Goal: Download file/media

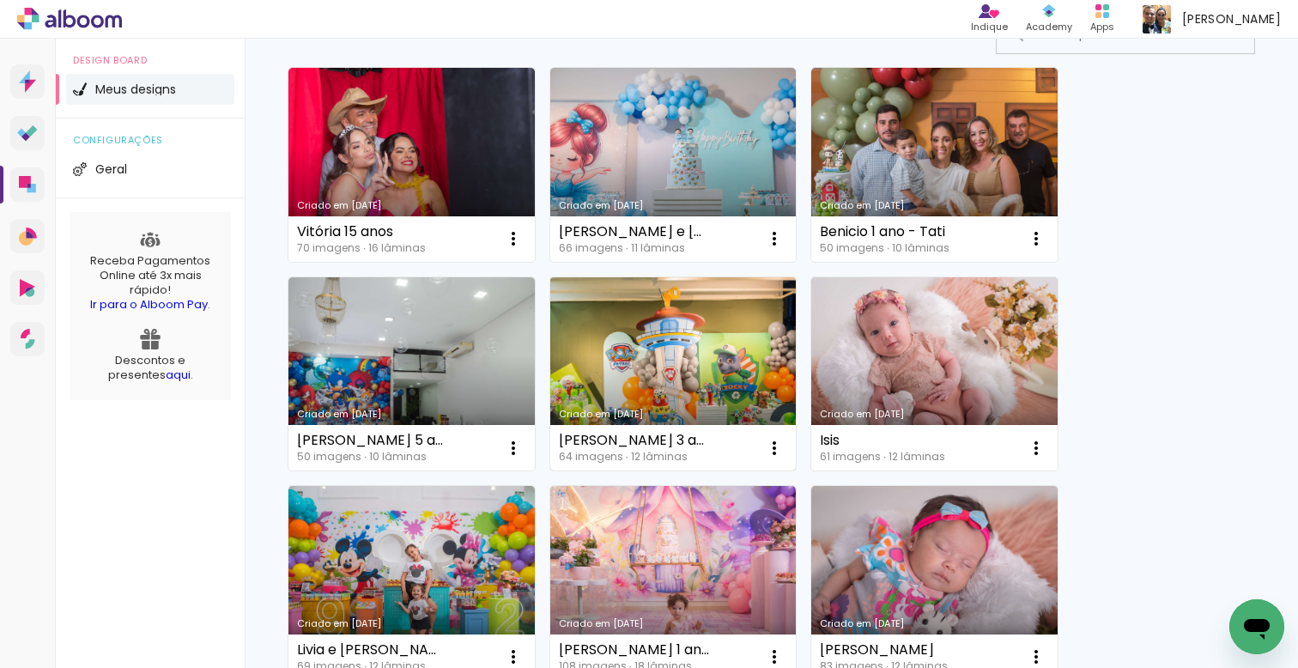
scroll to position [161, 0]
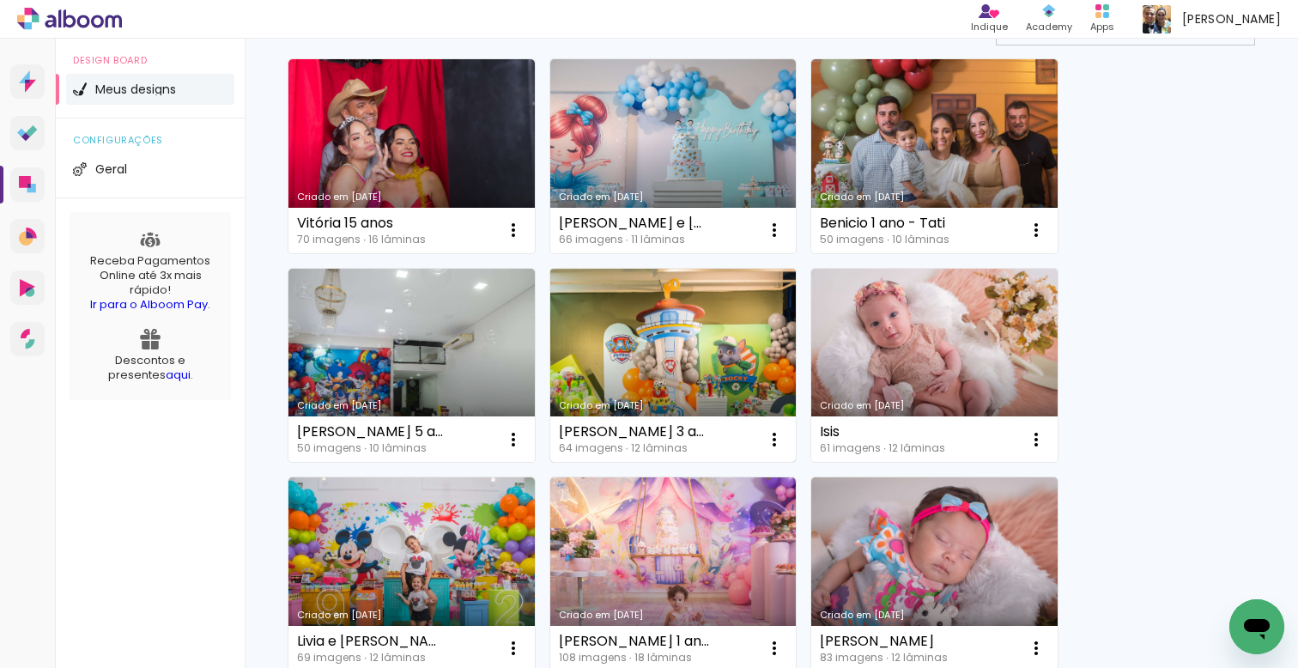
click at [631, 330] on link "Criado em [DATE]" at bounding box center [673, 366] width 246 height 194
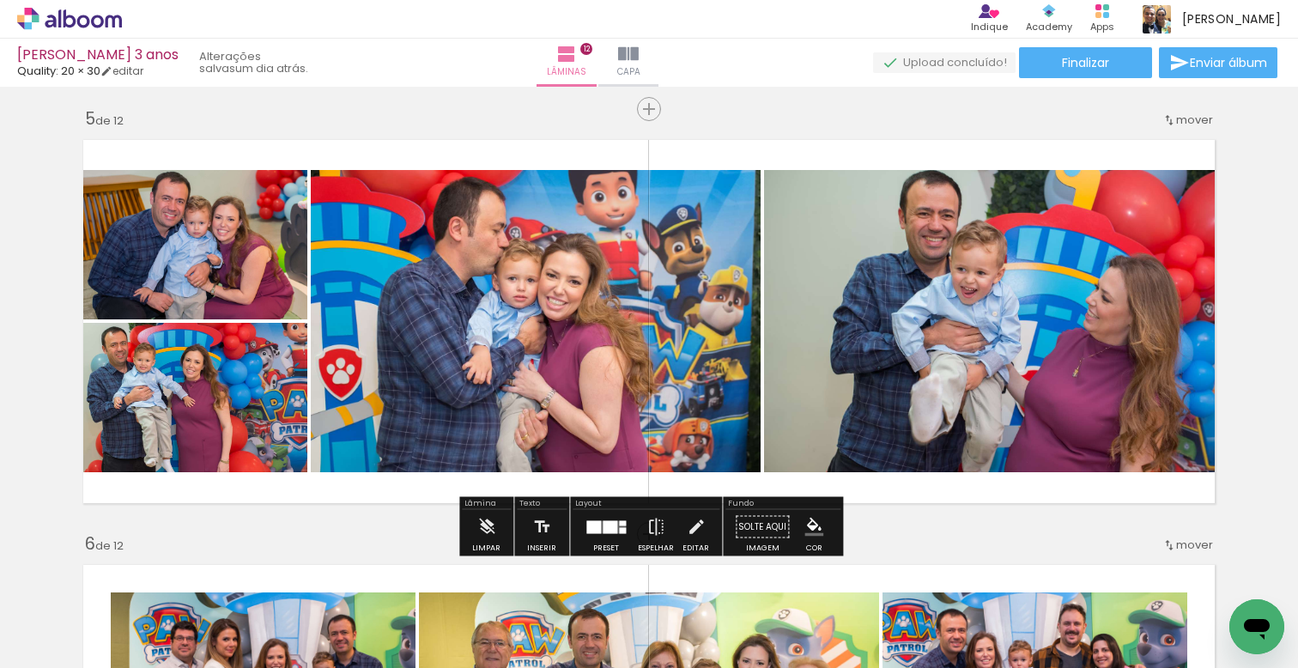
scroll to position [1708, 0]
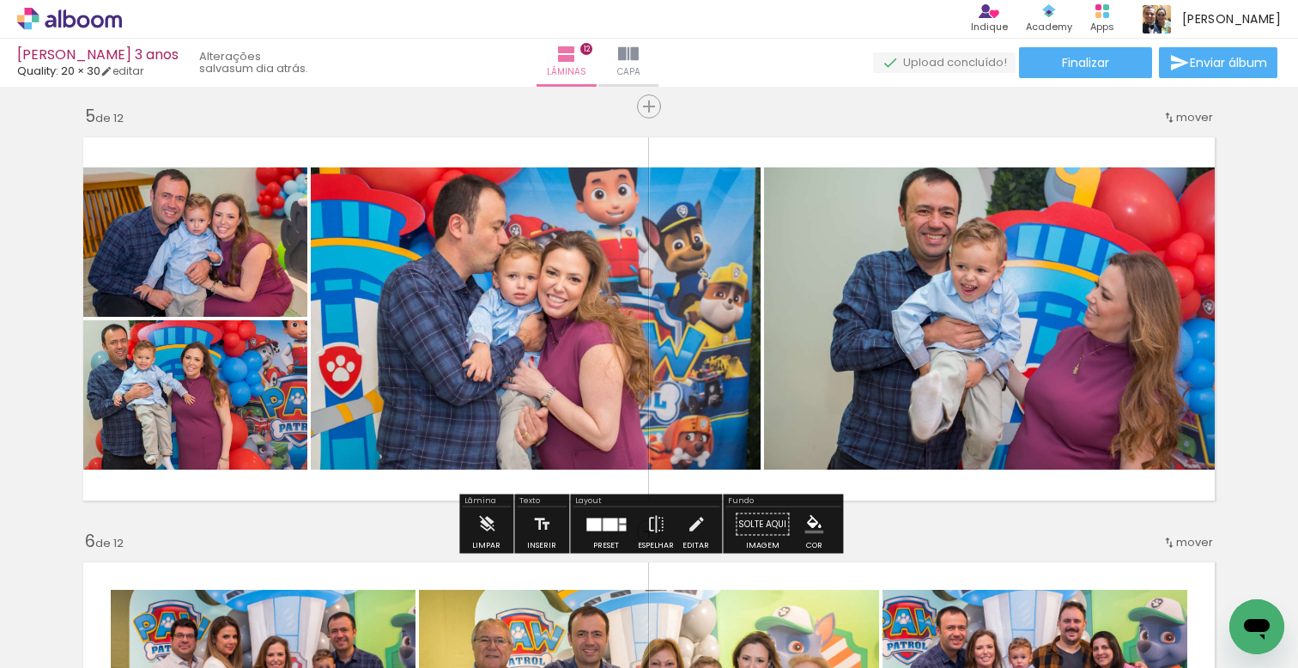
click at [1241, 65] on span "Enviar álbum" at bounding box center [1228, 63] width 77 height 12
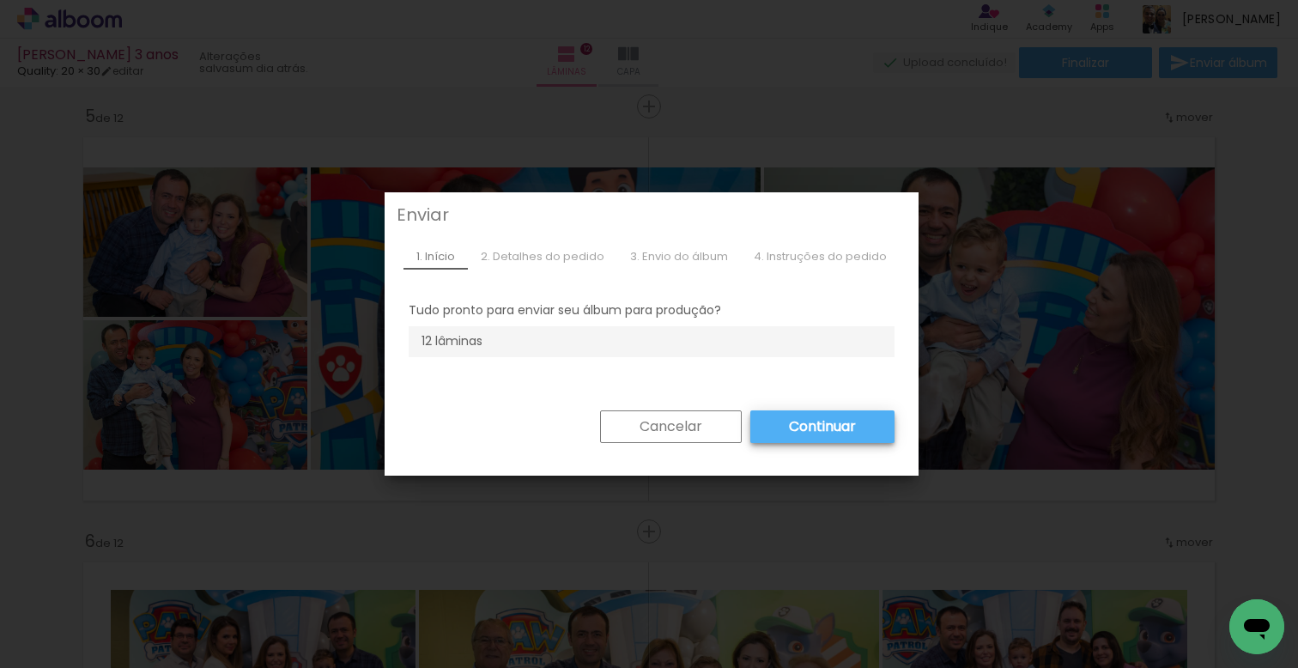
click at [565, 260] on div "2. Detalhes do pedido" at bounding box center [542, 257] width 149 height 26
drag, startPoint x: 670, startPoint y: 260, endPoint x: 658, endPoint y: 358, distance: 98.6
click at [669, 263] on div "3. Envio do álbum" at bounding box center [679, 257] width 124 height 26
click at [0, 0] on slot "Cancelar" at bounding box center [0, 0] width 0 height 0
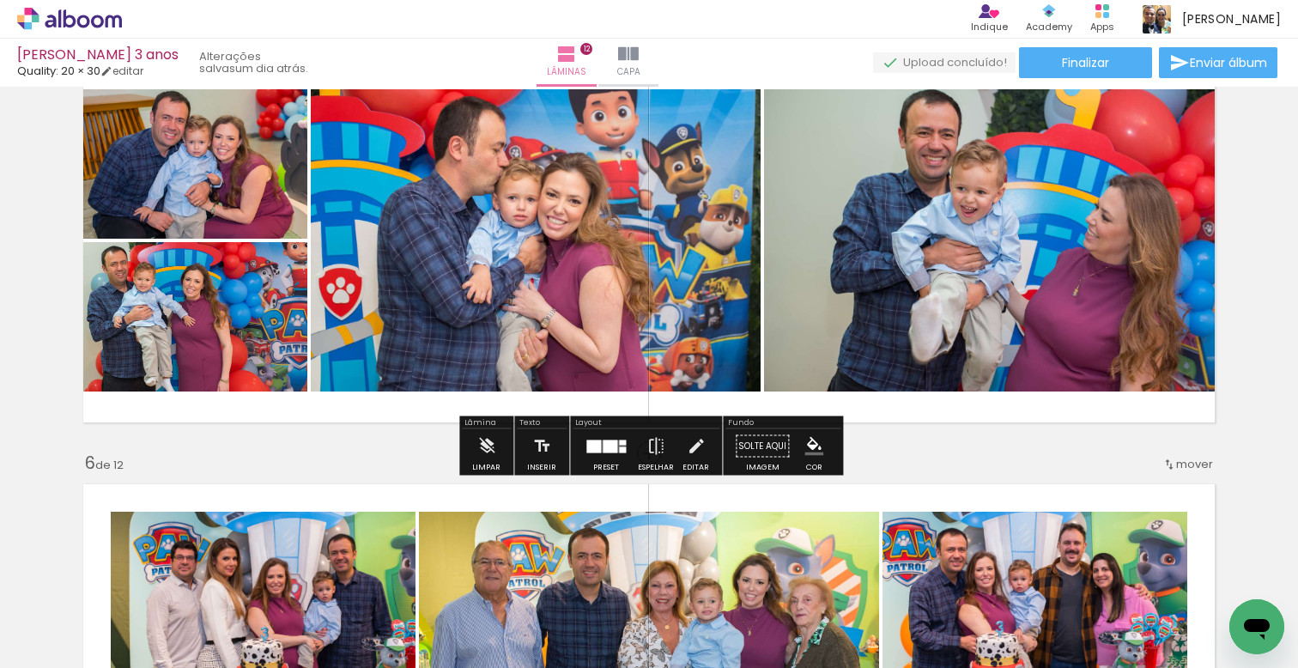
scroll to position [1794, 0]
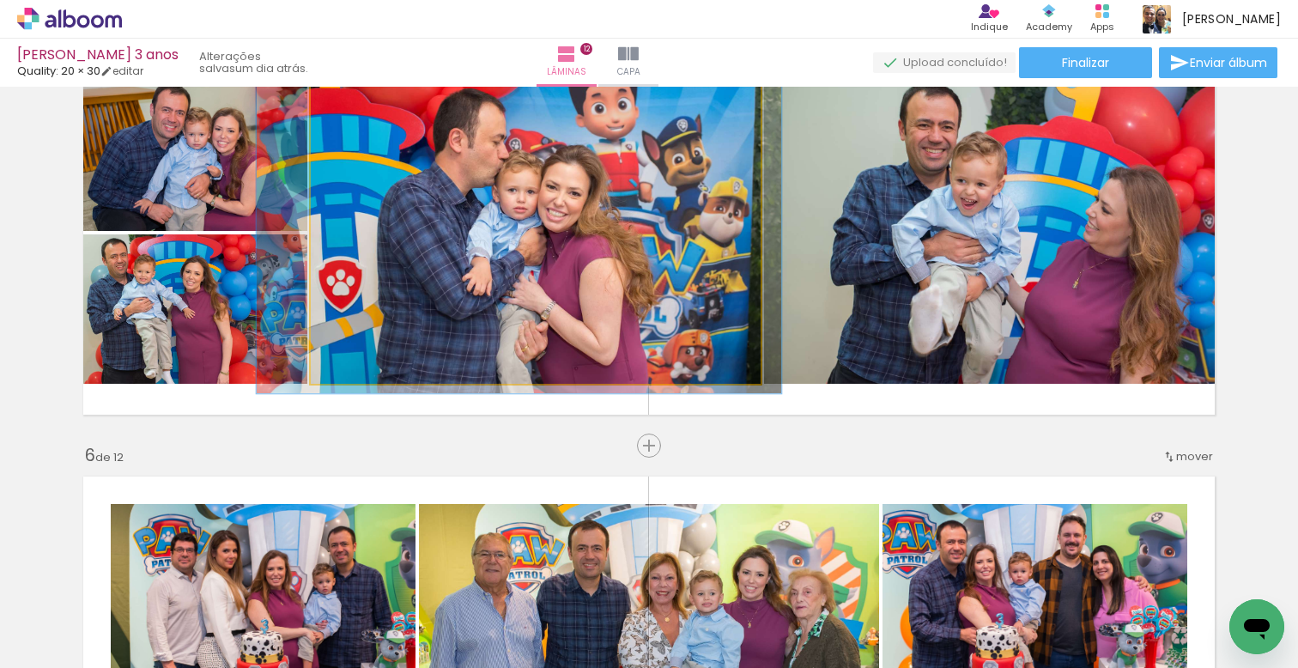
click at [352, 177] on quentale-photo at bounding box center [536, 233] width 450 height 302
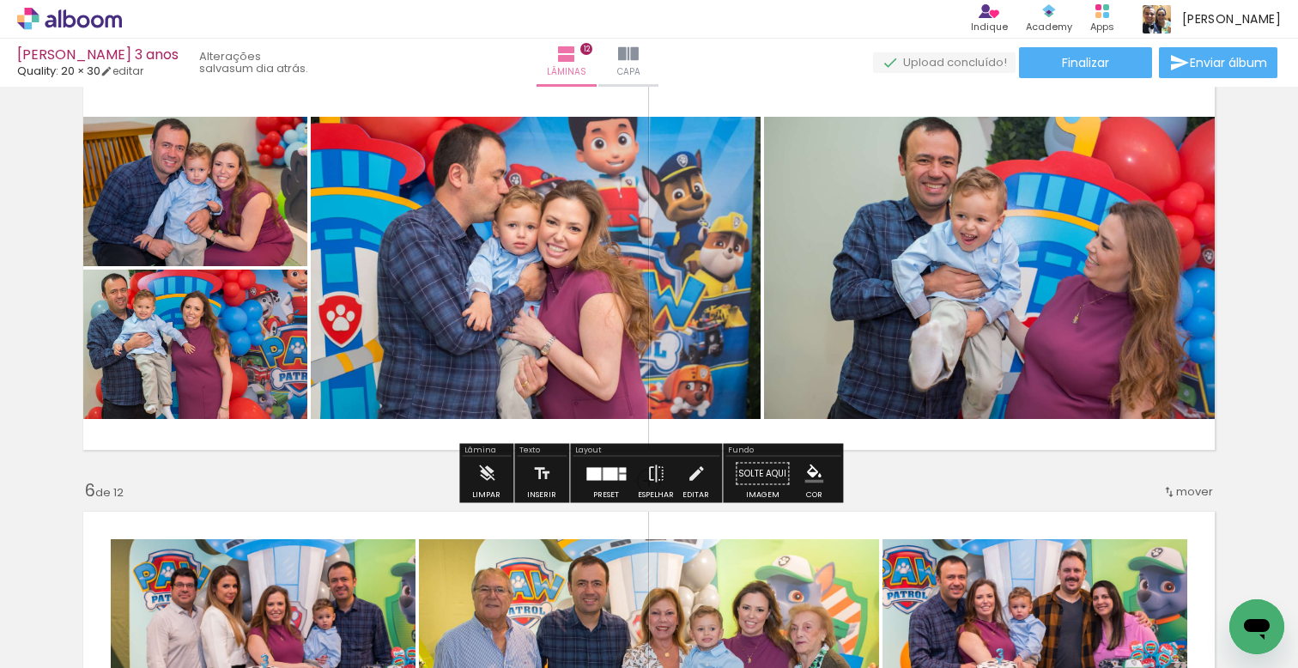
scroll to position [1755, 0]
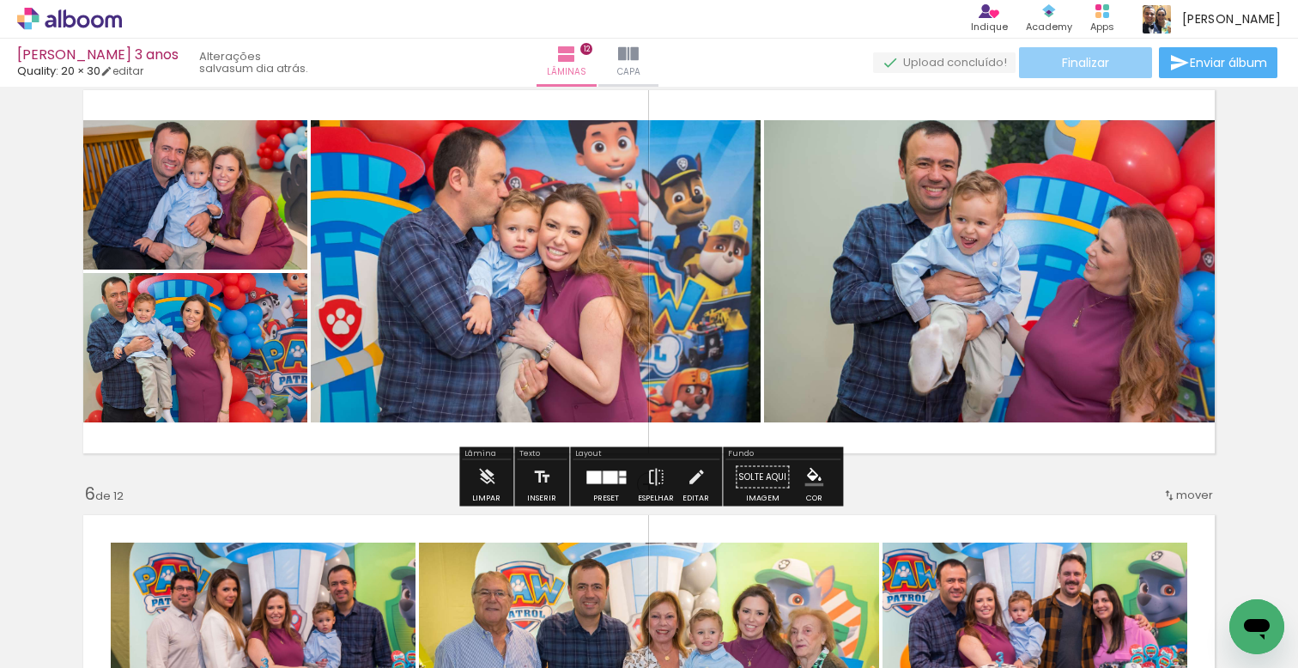
click at [1079, 71] on paper-button "Finalizar" at bounding box center [1085, 62] width 133 height 31
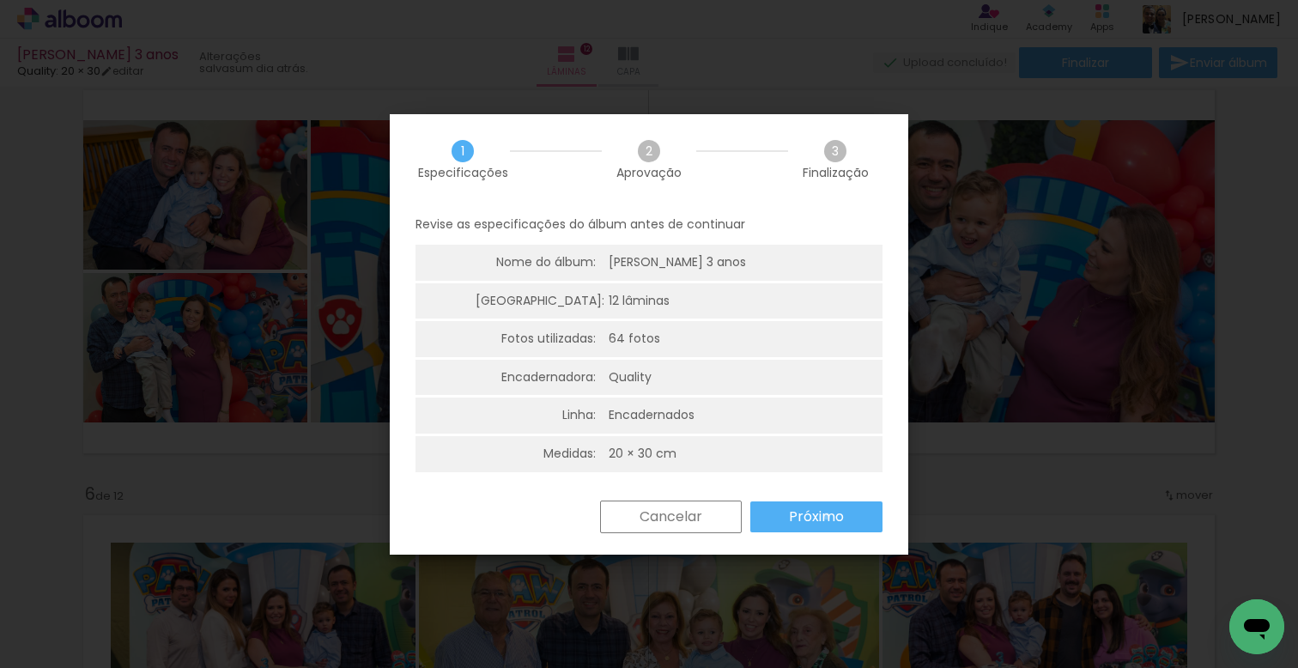
click at [0, 0] on slot "Próximo" at bounding box center [0, 0] width 0 height 0
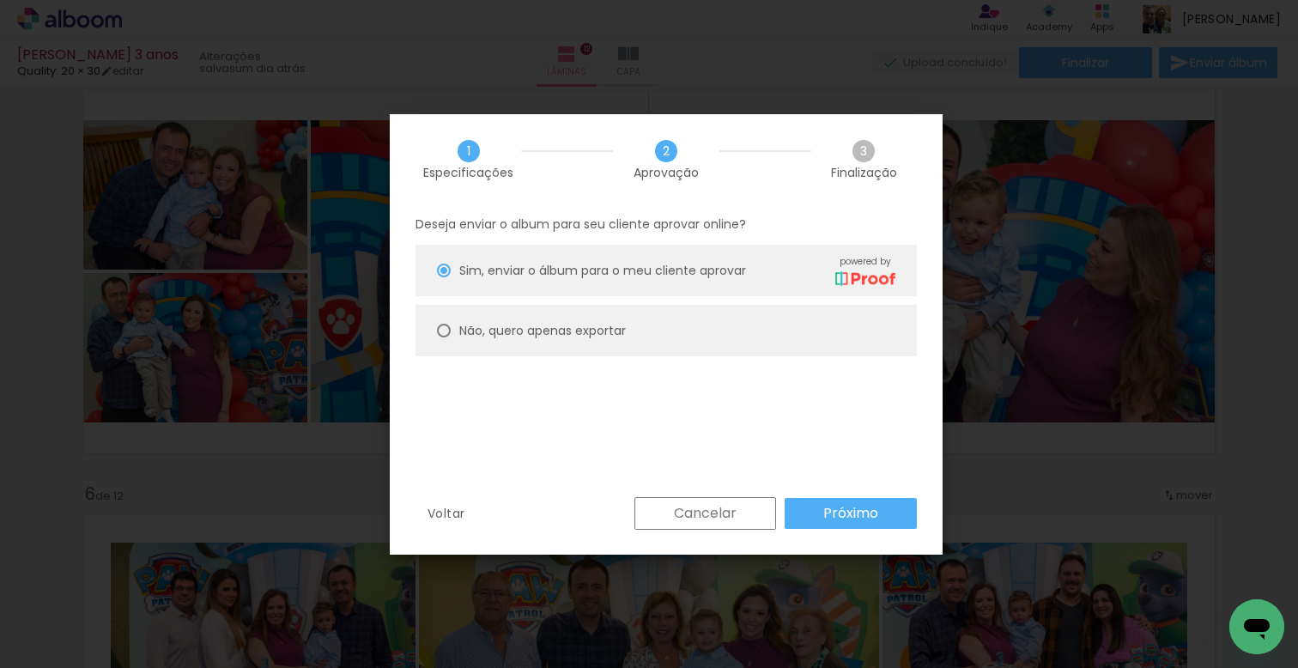
click at [436, 328] on paper-radio-button "Não, quero apenas exportar" at bounding box center [665, 331] width 501 height 52
type paper-radio-button "on"
click at [0, 0] on slot "Próximo" at bounding box center [0, 0] width 0 height 0
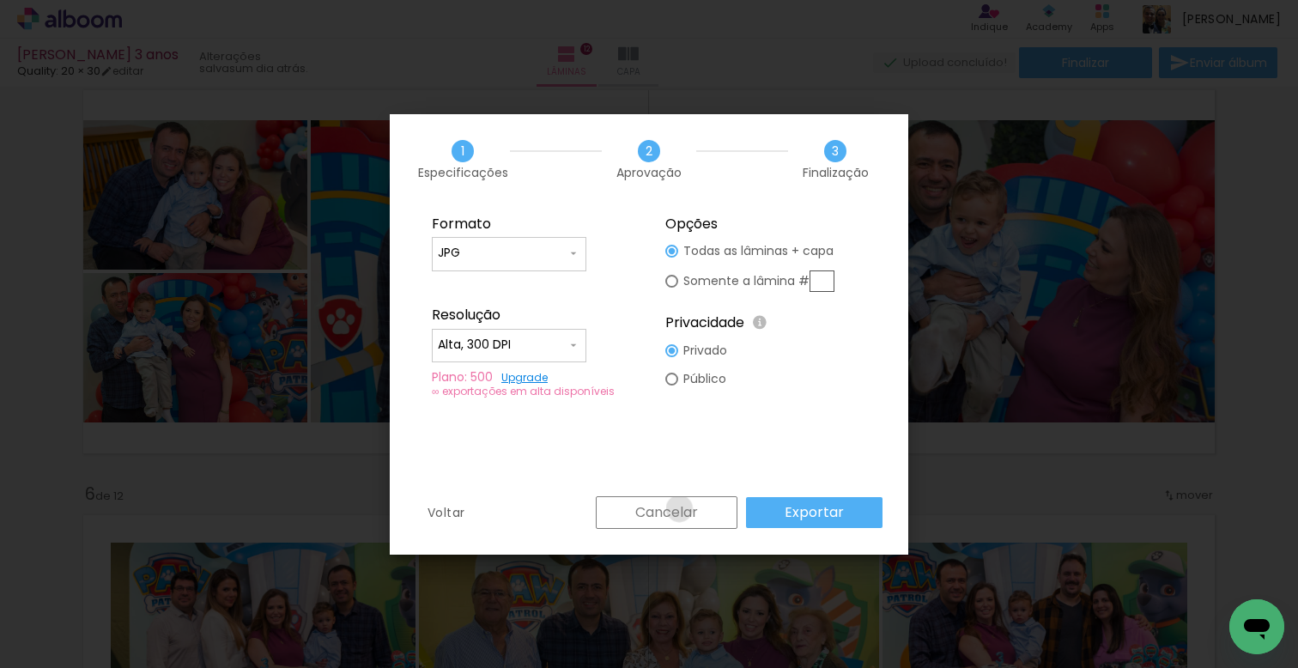
click at [0, 0] on slot "Cancelar" at bounding box center [0, 0] width 0 height 0
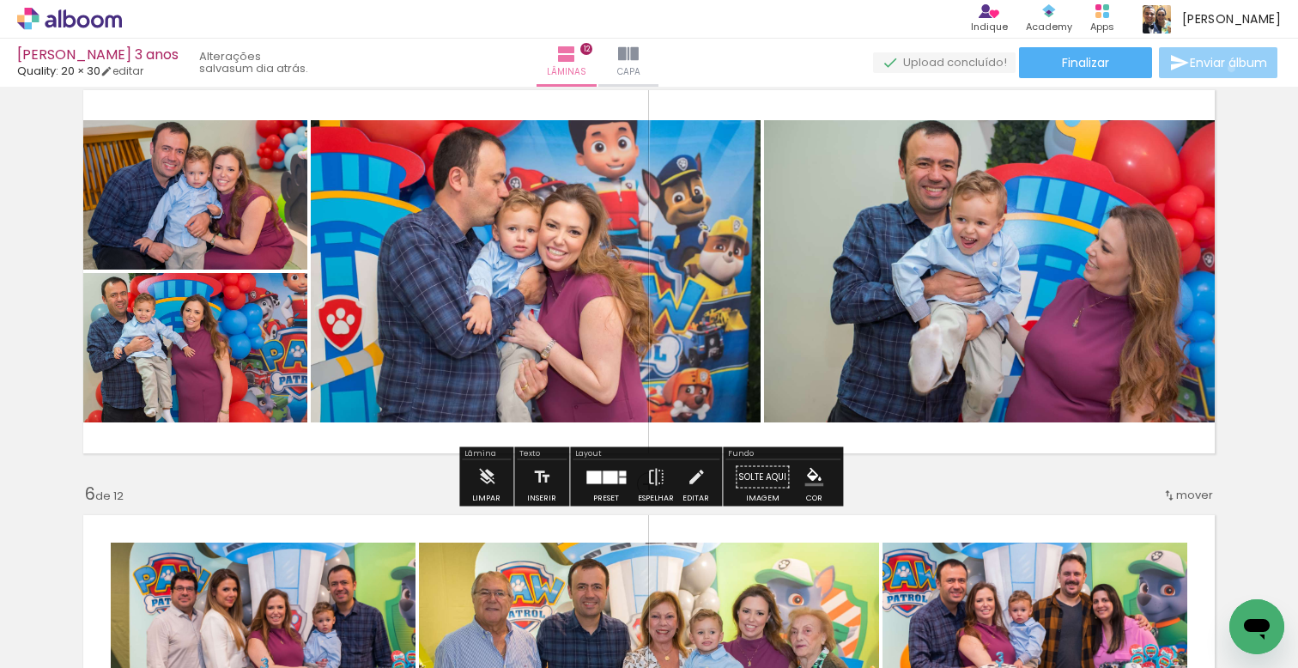
click at [1227, 69] on span "Enviar álbum" at bounding box center [1228, 63] width 77 height 12
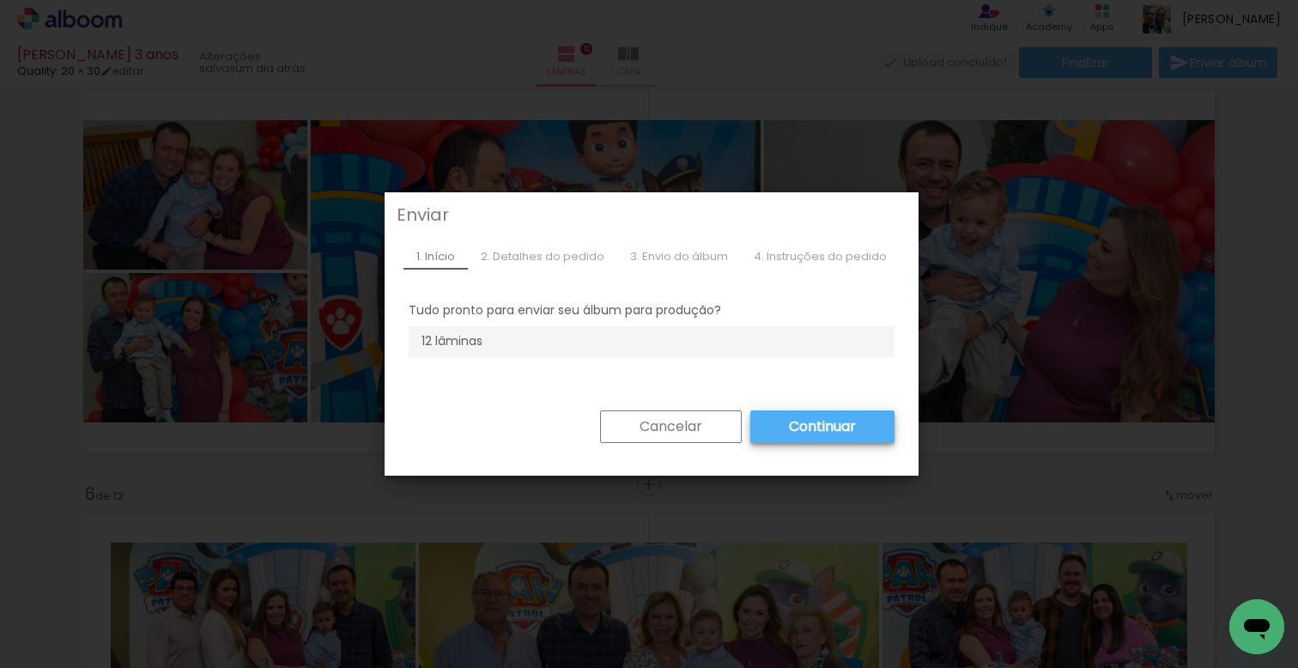
click at [870, 427] on paper-button "Continuar" at bounding box center [822, 426] width 144 height 33
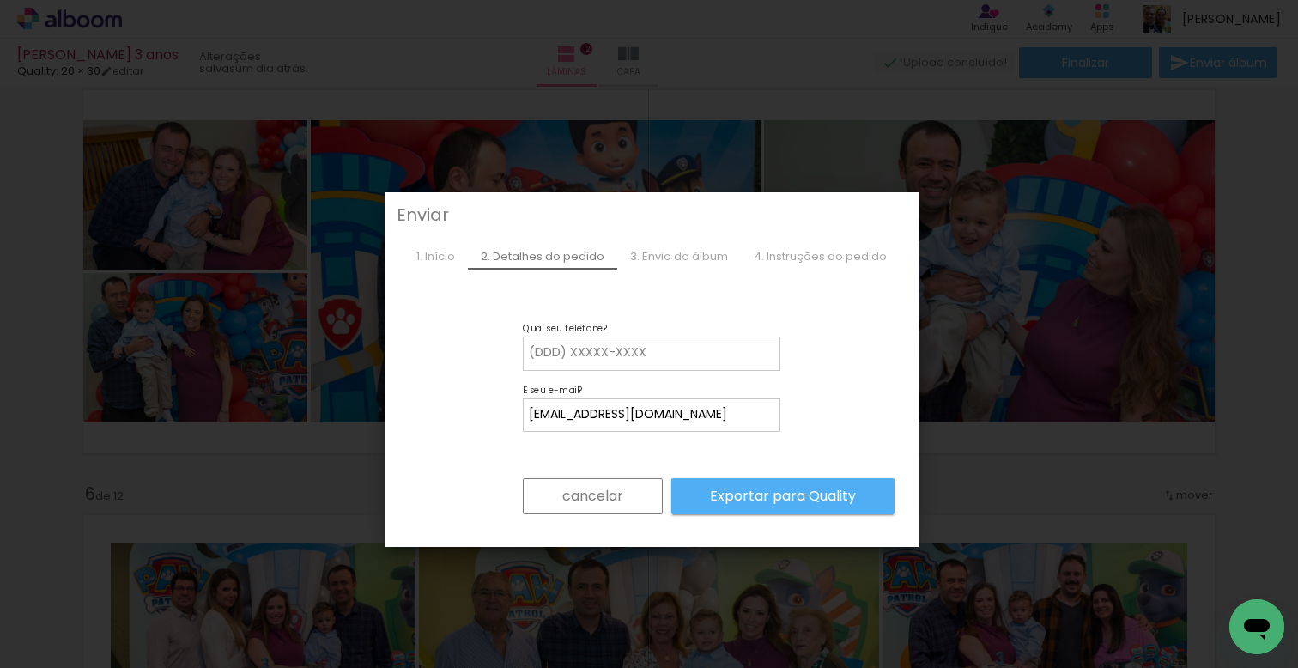
click at [0, 0] on slot "cancelar" at bounding box center [0, 0] width 0 height 0
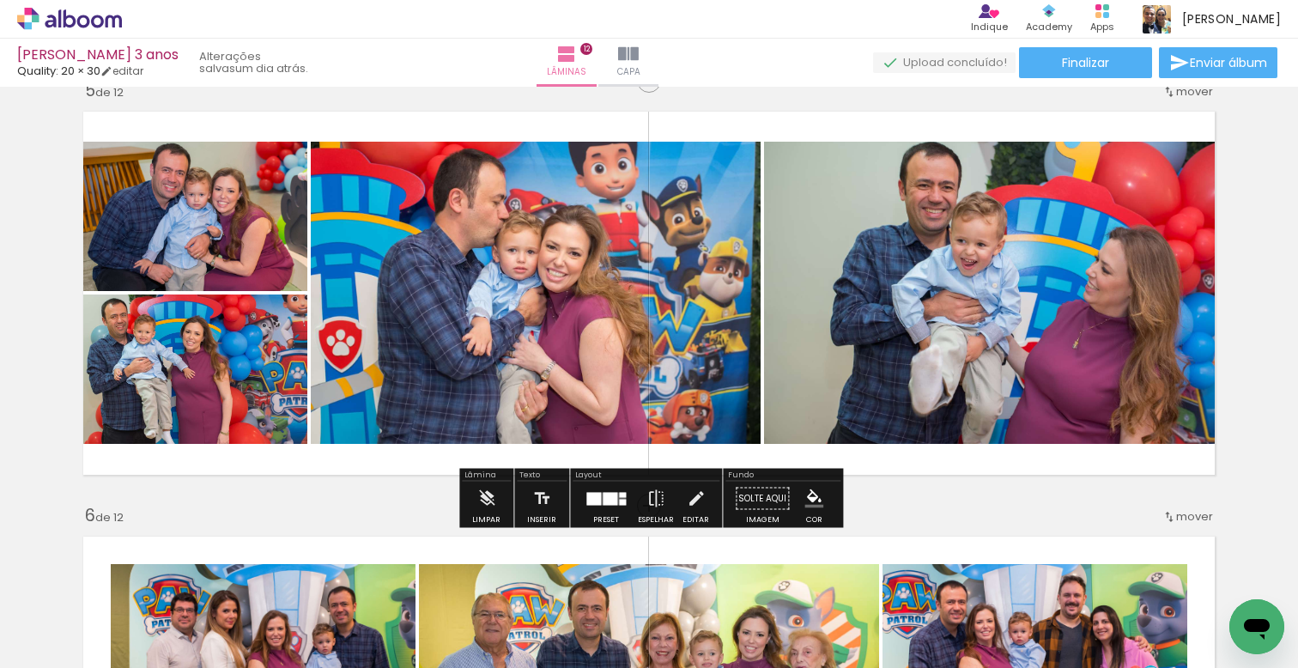
scroll to position [1733, 0]
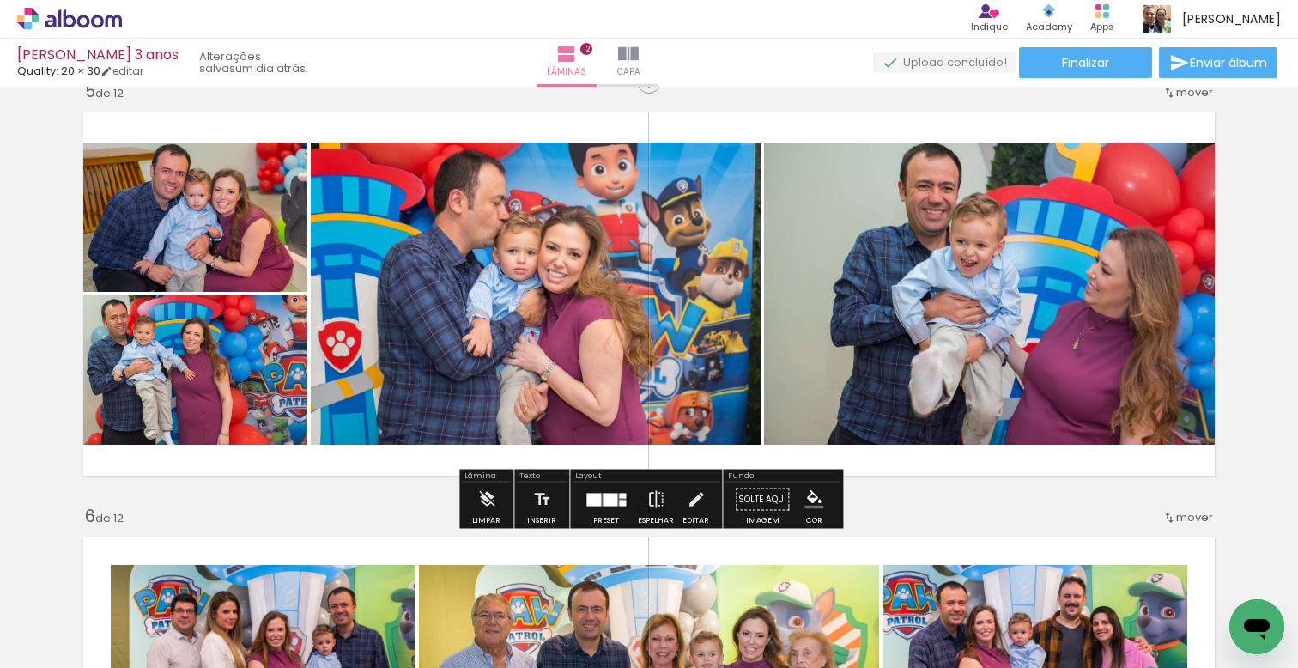
click at [955, 64] on quentale-upload-monitor at bounding box center [944, 62] width 142 height 21
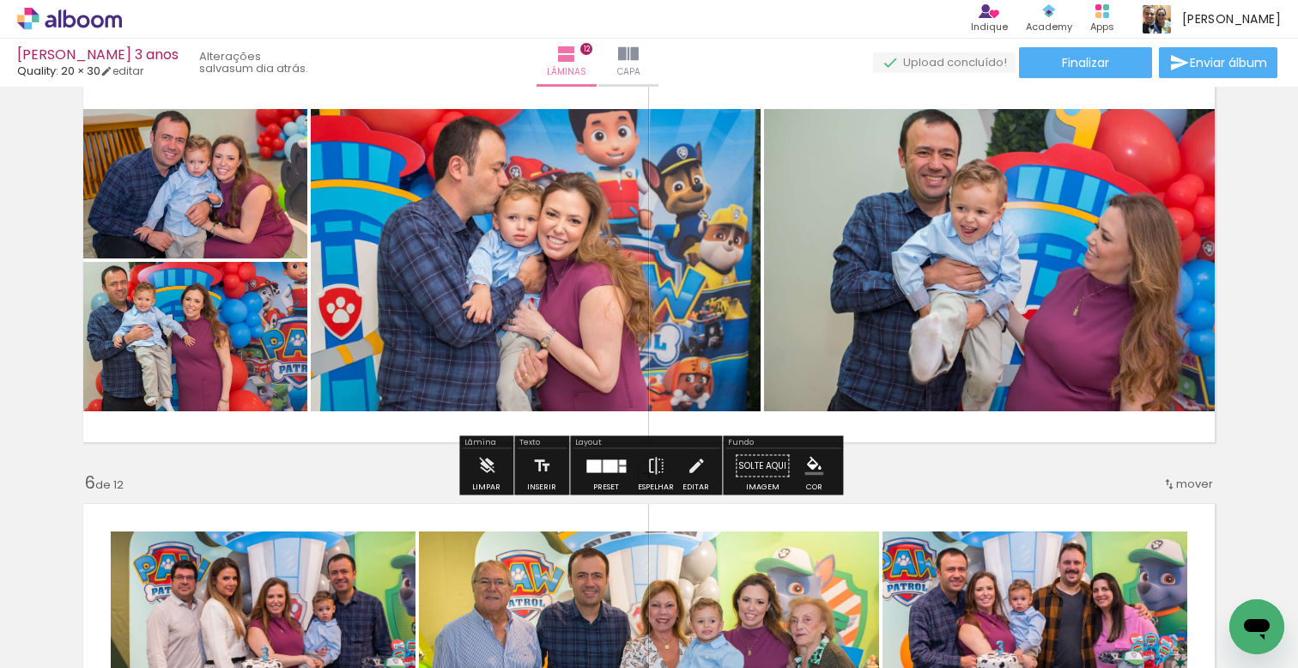
scroll to position [1756, 0]
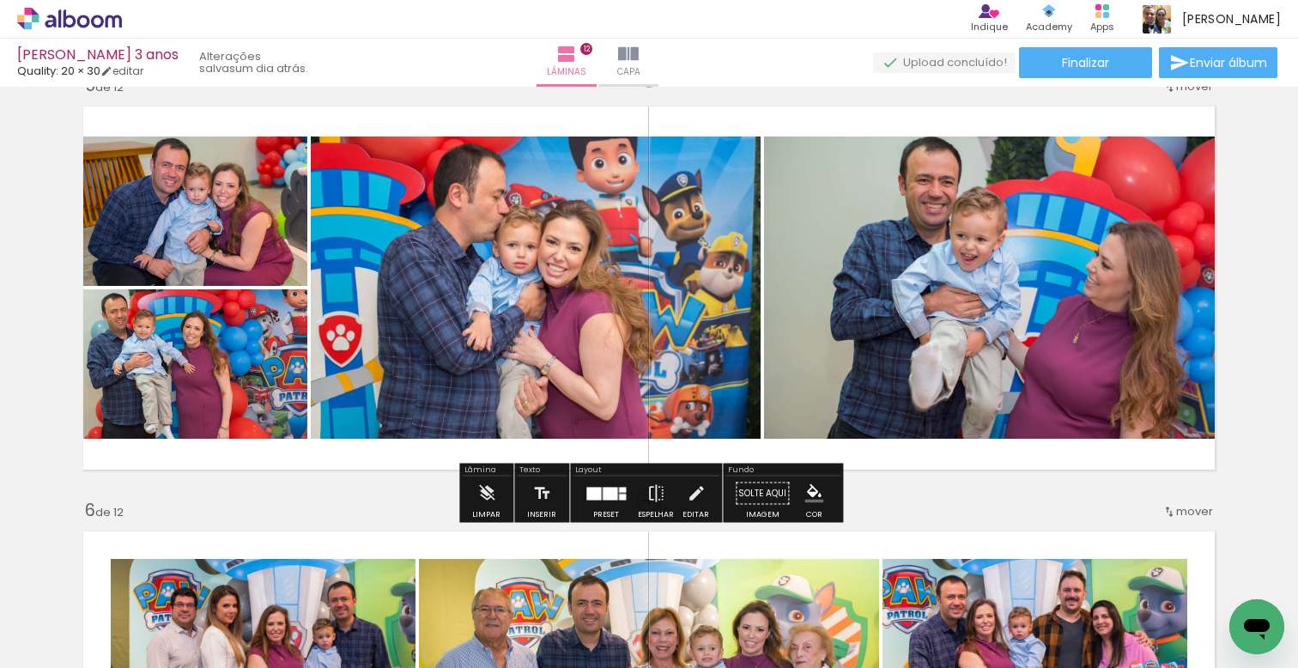
scroll to position [1738, 0]
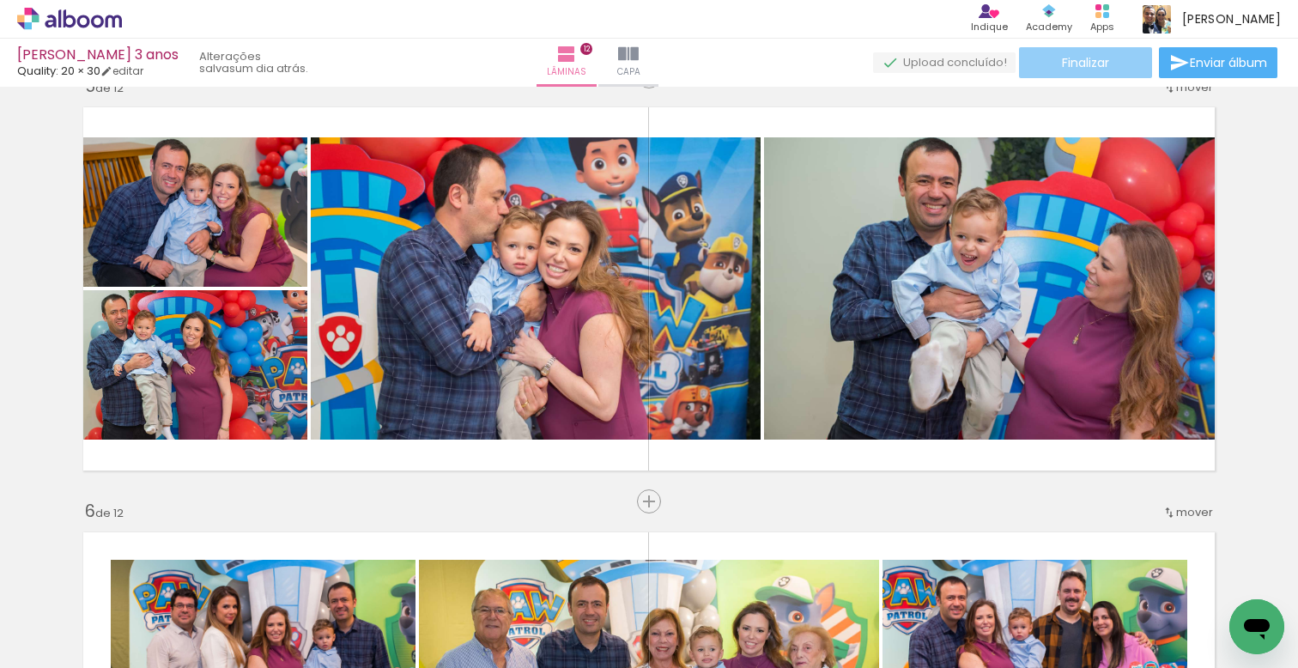
click at [1100, 67] on span "Finalizar" at bounding box center [1085, 63] width 47 height 12
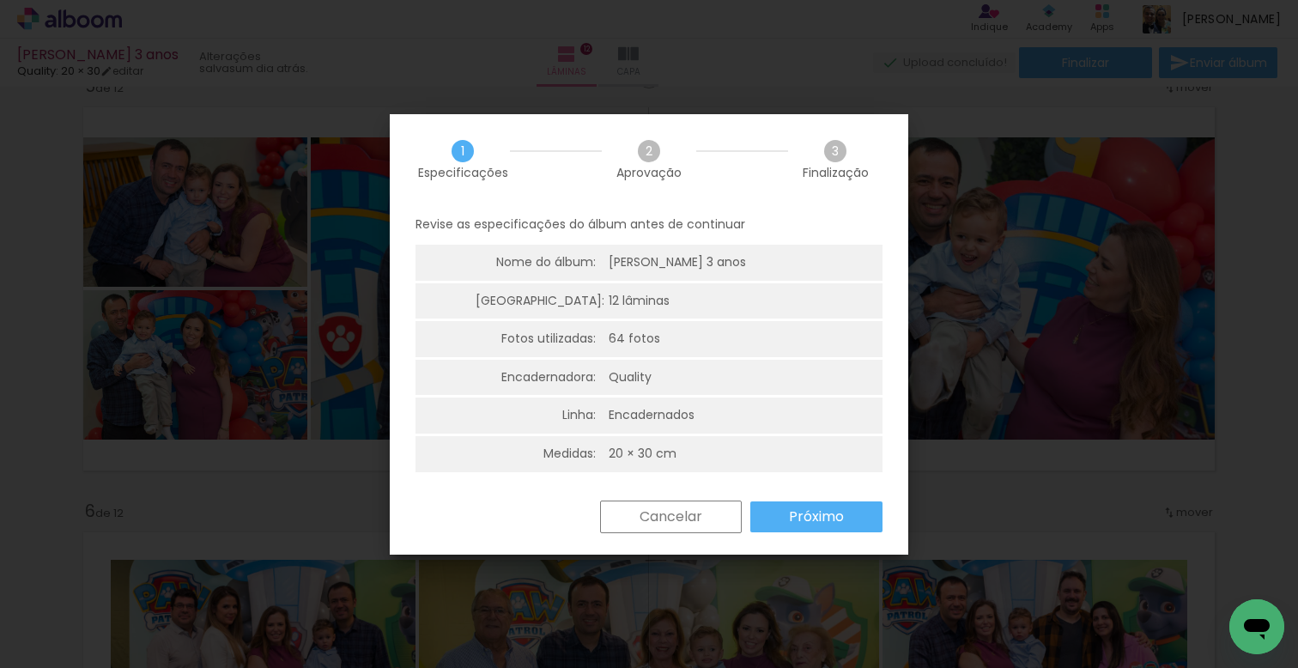
click at [0, 0] on slot "Próximo" at bounding box center [0, 0] width 0 height 0
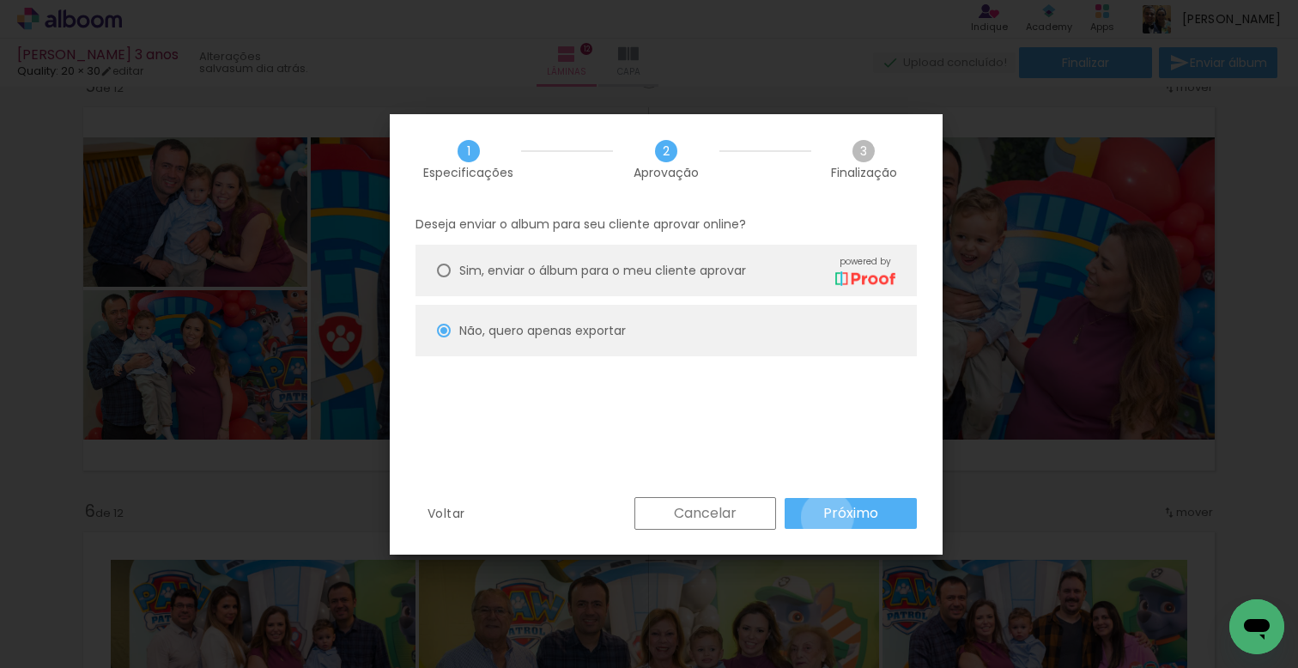
click at [0, 0] on slot "Próximo" at bounding box center [0, 0] width 0 height 0
type input "Alta, 300 DPI"
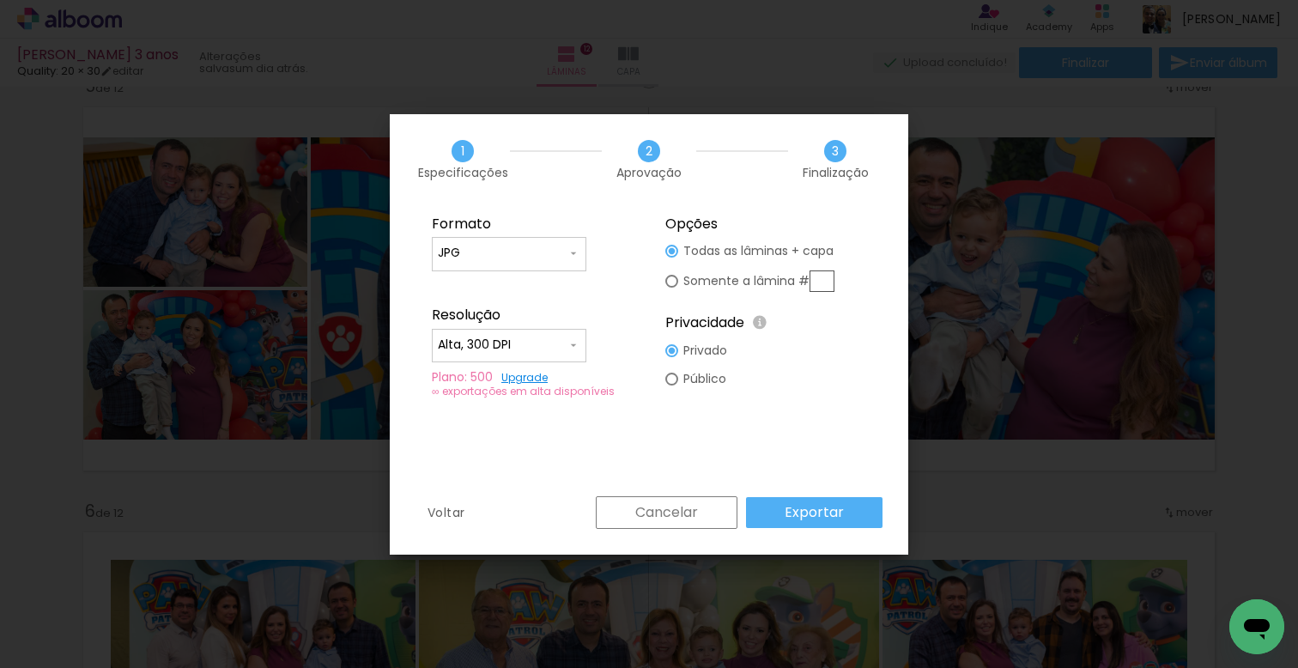
click at [674, 258] on div at bounding box center [671, 251] width 13 height 13
type paper-radio-button "on"
click at [827, 284] on input "text" at bounding box center [821, 280] width 25 height 21
type input "5"
click at [0, 0] on slot "Exportar" at bounding box center [0, 0] width 0 height 0
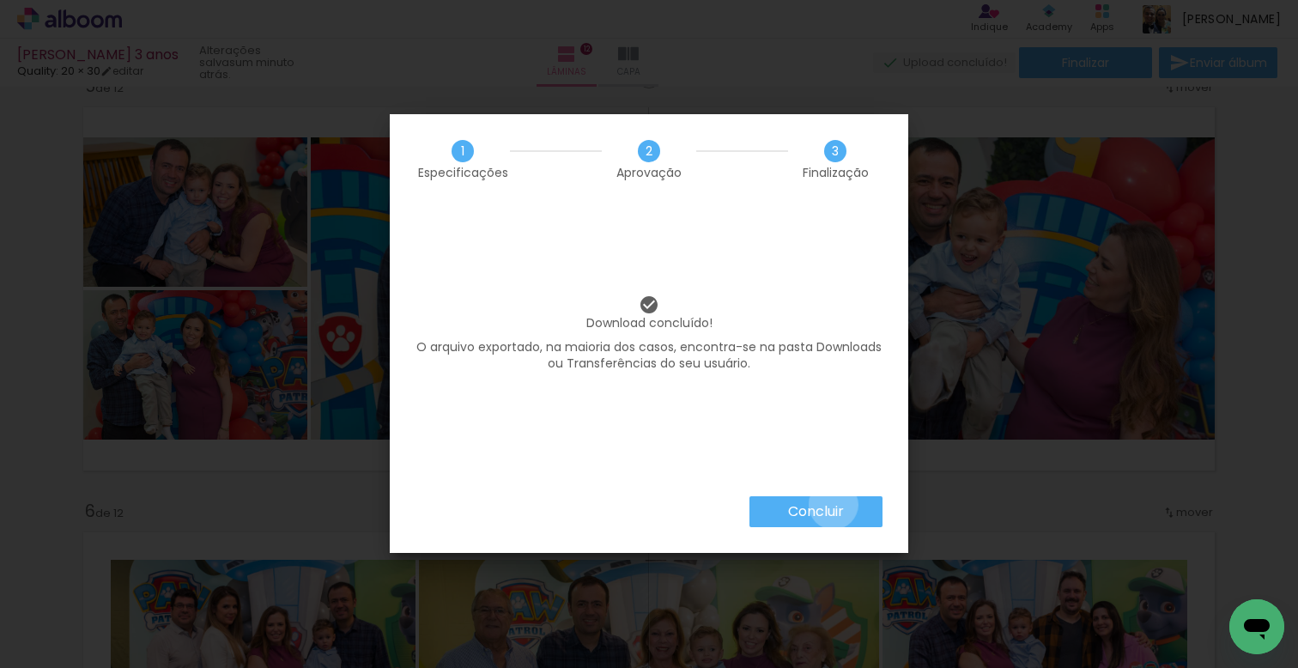
click at [0, 0] on slot "Concluir" at bounding box center [0, 0] width 0 height 0
